Goal: Transaction & Acquisition: Purchase product/service

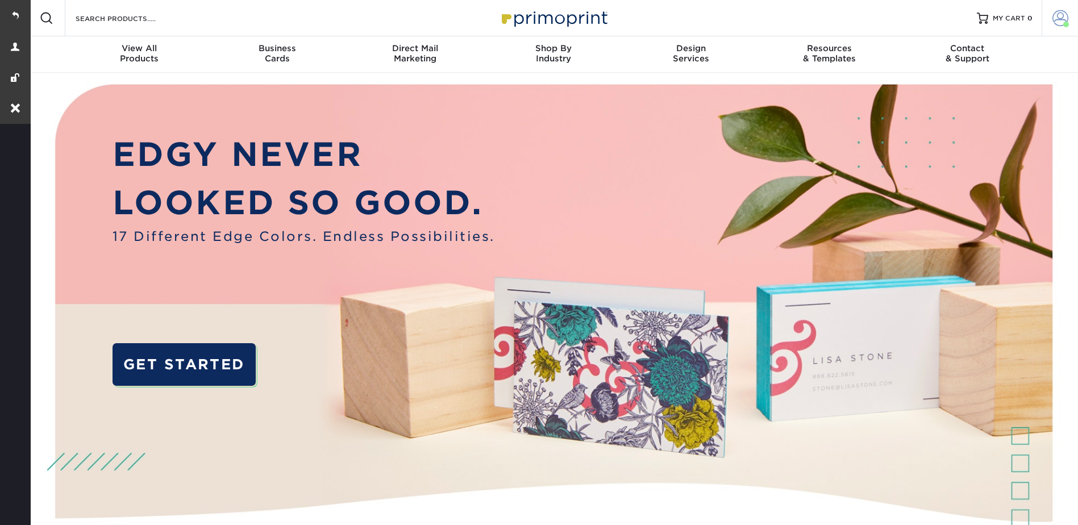
click at [1055, 15] on span at bounding box center [1061, 18] width 16 height 16
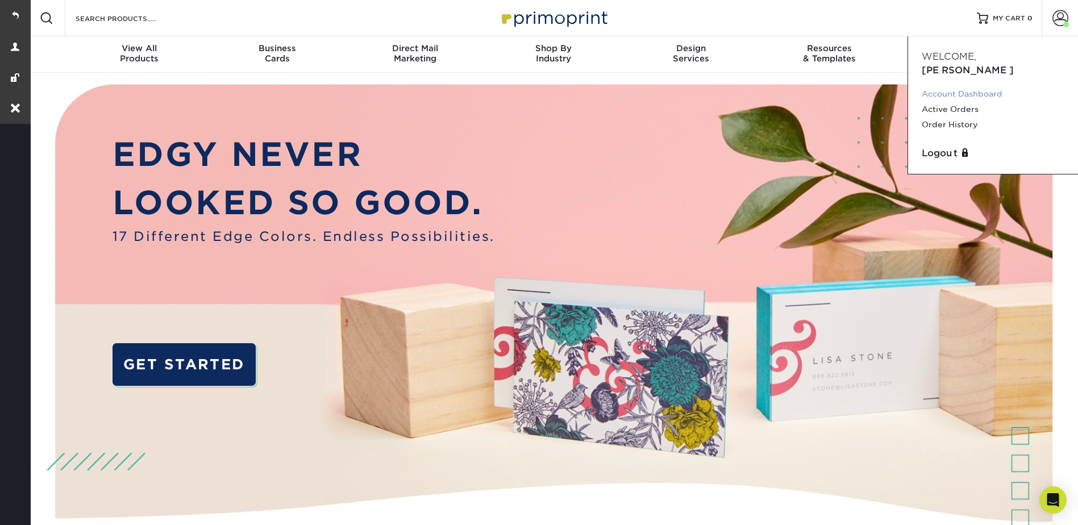
click at [971, 86] on link "Account Dashboard" at bounding box center [993, 93] width 143 height 15
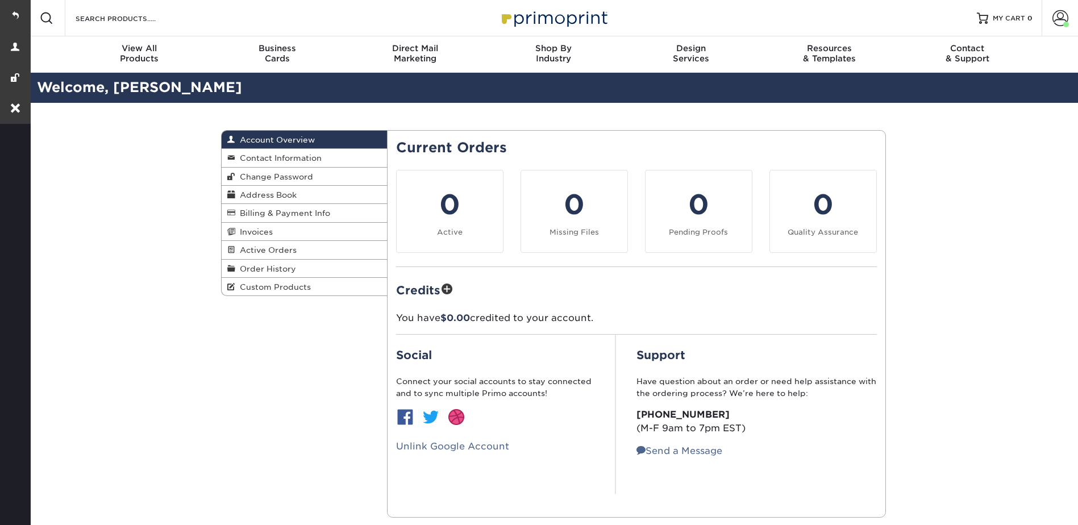
click at [278, 286] on span "Custom Products" at bounding box center [273, 287] width 76 height 9
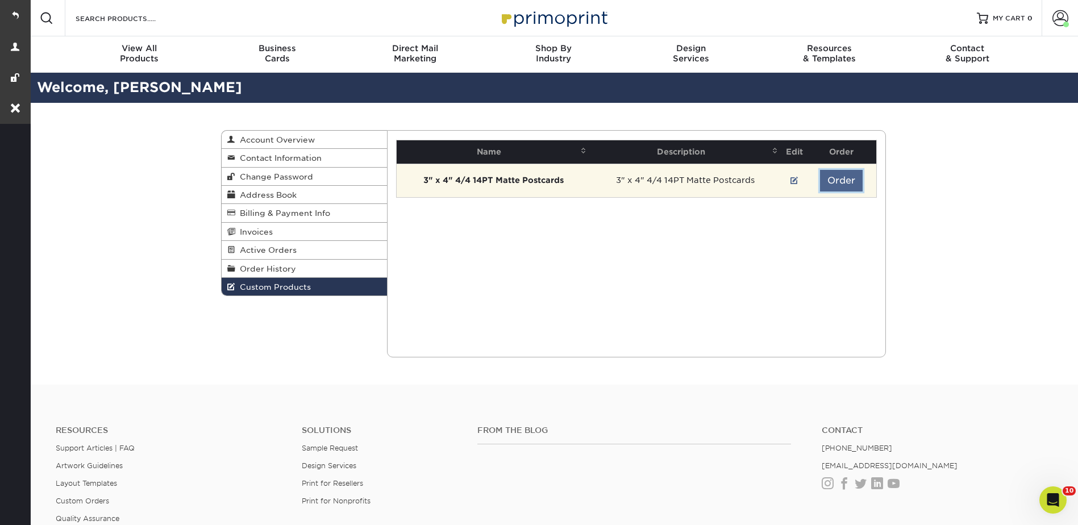
click at [830, 178] on button "Order" at bounding box center [841, 181] width 43 height 22
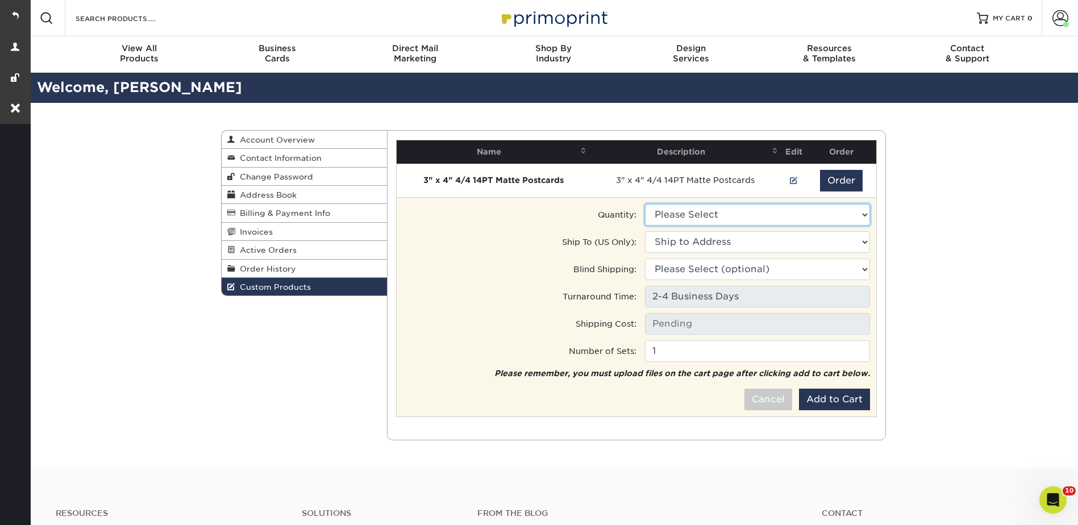
click at [724, 206] on select "Please Select 1500 - $135.50" at bounding box center [757, 215] width 225 height 22
click at [719, 215] on select "Please Select 1500 - $135.50" at bounding box center [757, 215] width 225 height 22
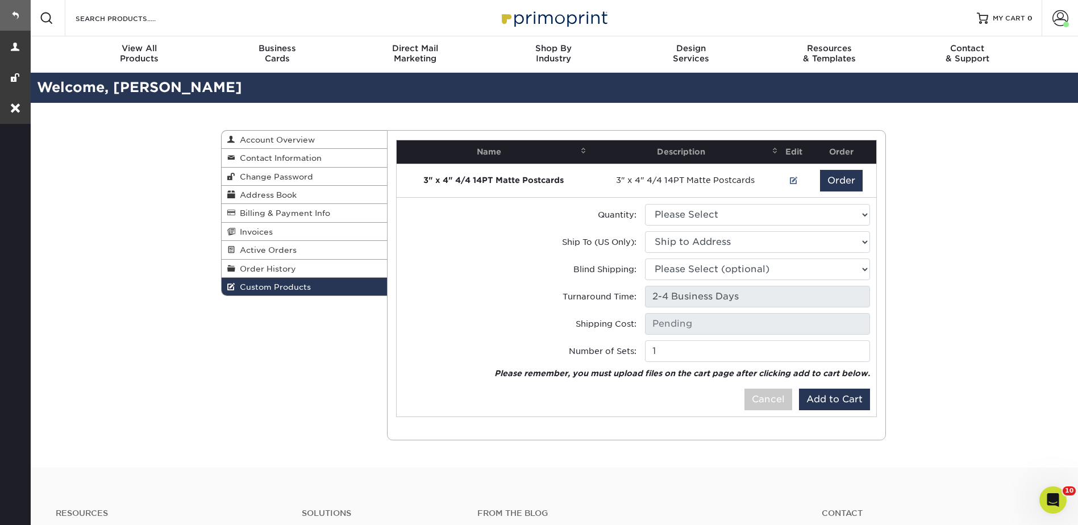
click at [14, 10] on link at bounding box center [15, 15] width 31 height 31
